Goal: Find specific page/section: Find specific page/section

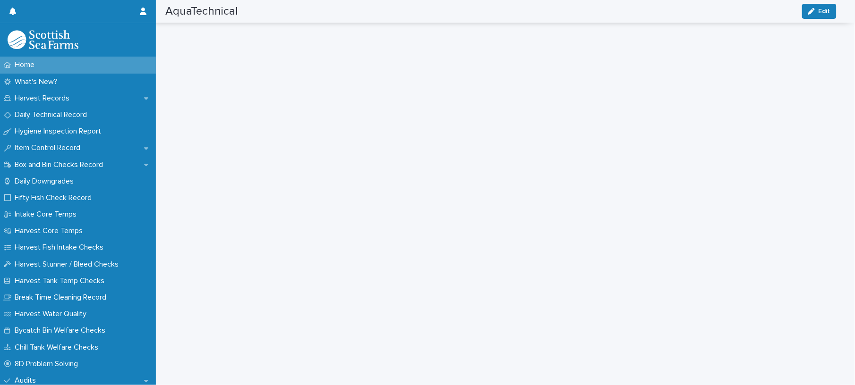
scroll to position [315, 0]
click at [26, 102] on p "Harvest Records" at bounding box center [44, 98] width 66 height 9
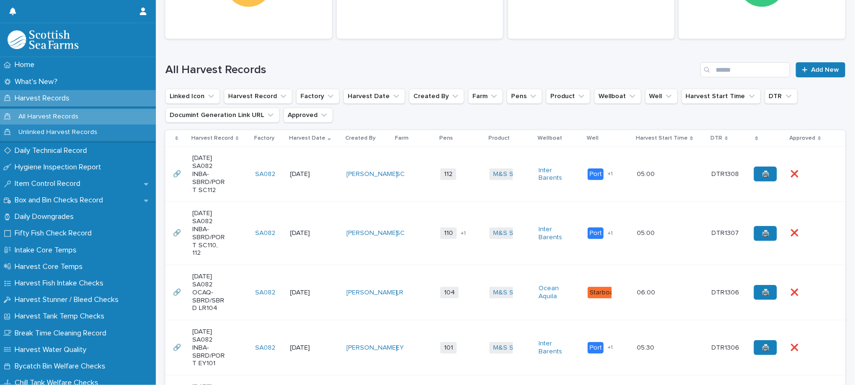
scroll to position [252, 0]
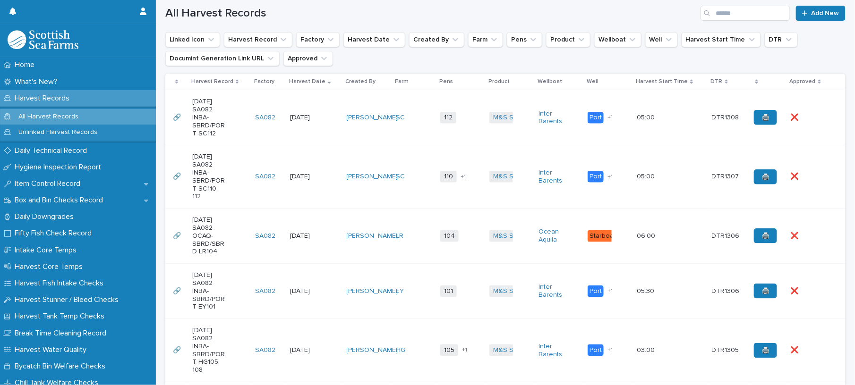
click at [371, 197] on td "[PERSON_NAME]" at bounding box center [367, 176] width 49 height 63
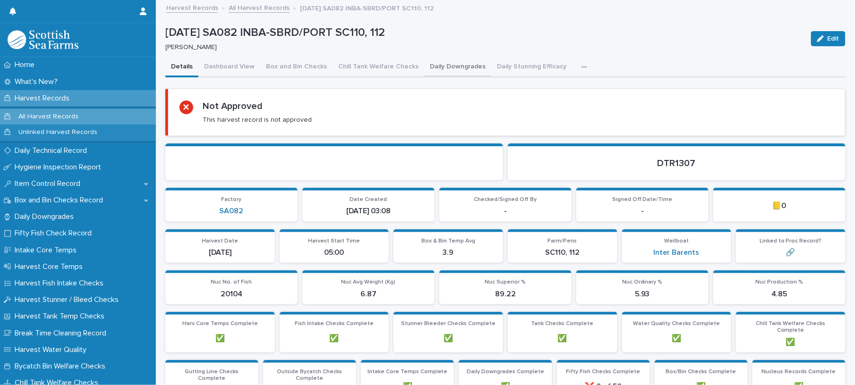
click at [470, 68] on button "Daily Downgrades" at bounding box center [457, 68] width 67 height 20
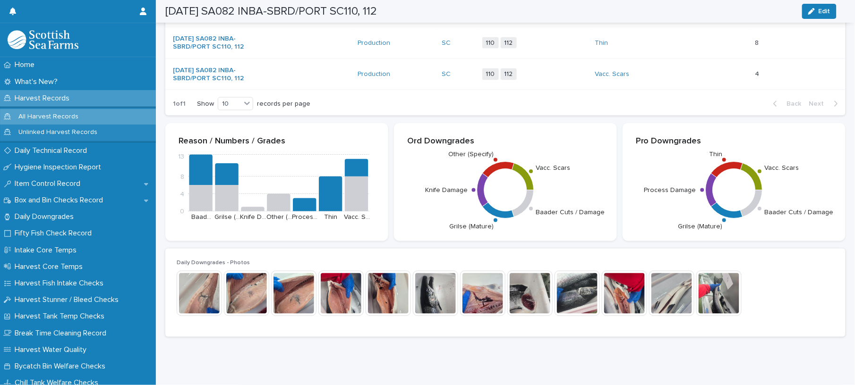
scroll to position [470, 0]
